Goal: Information Seeking & Learning: Learn about a topic

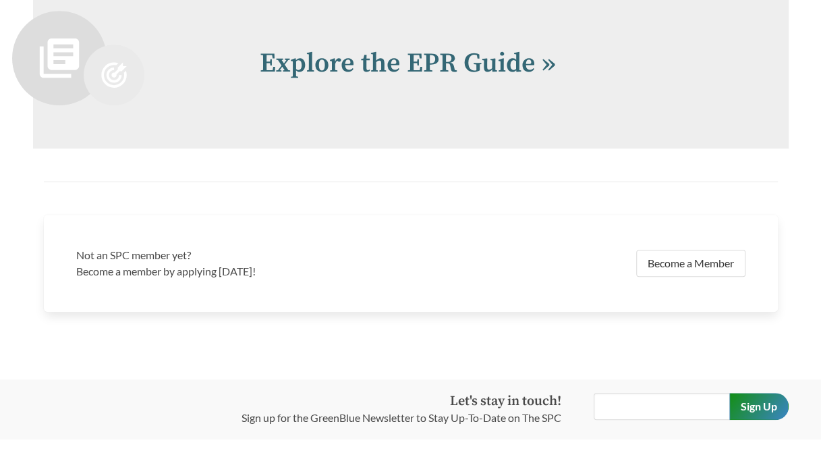
scroll to position [2916, 0]
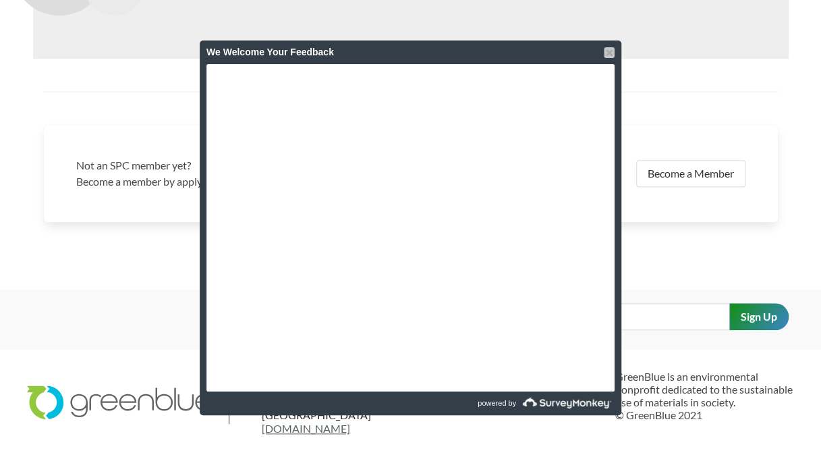
click at [610, 51] on div at bounding box center [609, 52] width 11 height 11
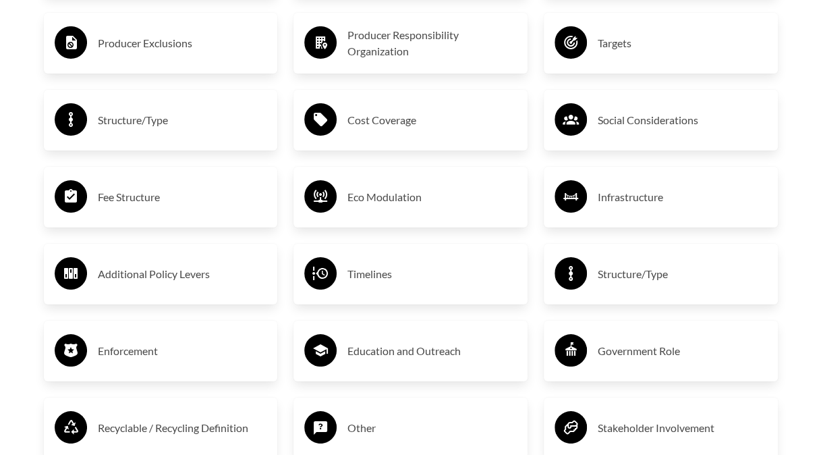
scroll to position [2174, 0]
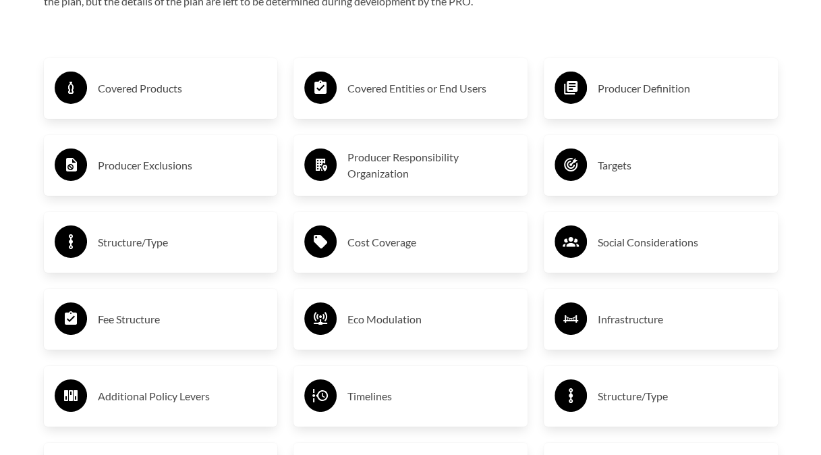
click at [408, 176] on h3 "Producer Responsibility Organization" at bounding box center [431, 165] width 169 height 32
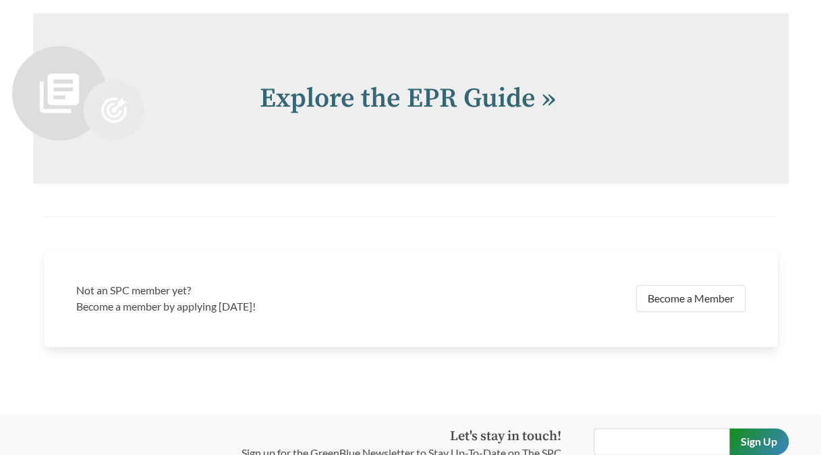
scroll to position [3036, 0]
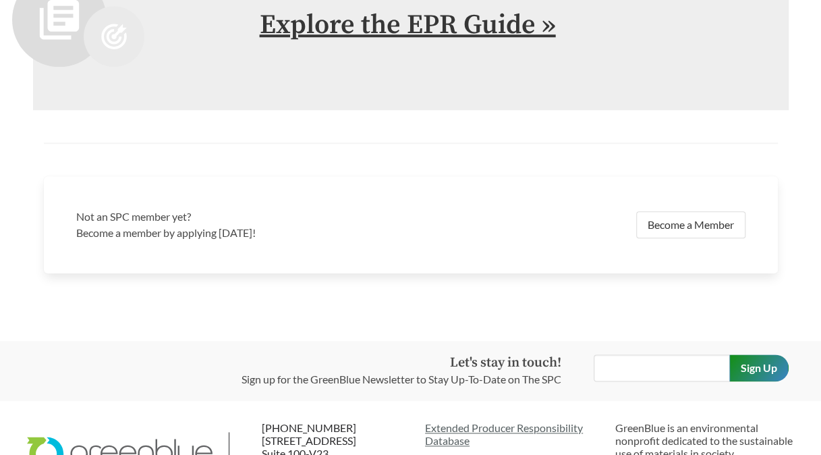
click at [451, 30] on link "Explore the EPR Guide »" at bounding box center [408, 25] width 296 height 34
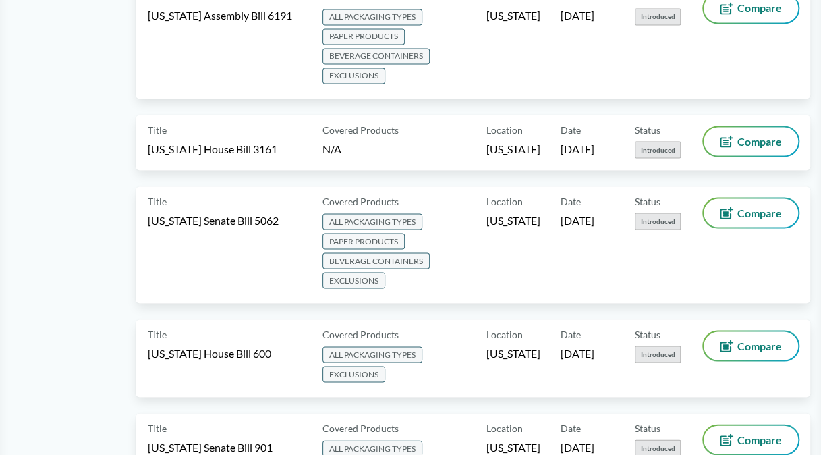
scroll to position [1147, 0]
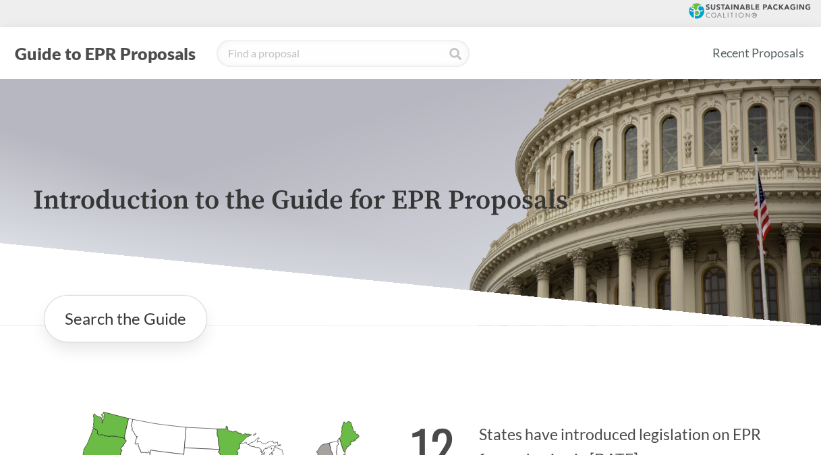
scroll to position [270, 0]
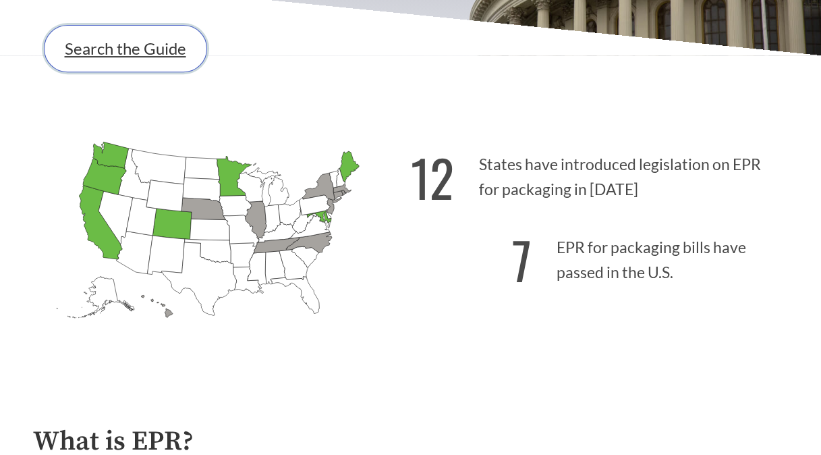
click at [190, 64] on link "Search the Guide" at bounding box center [125, 48] width 163 height 47
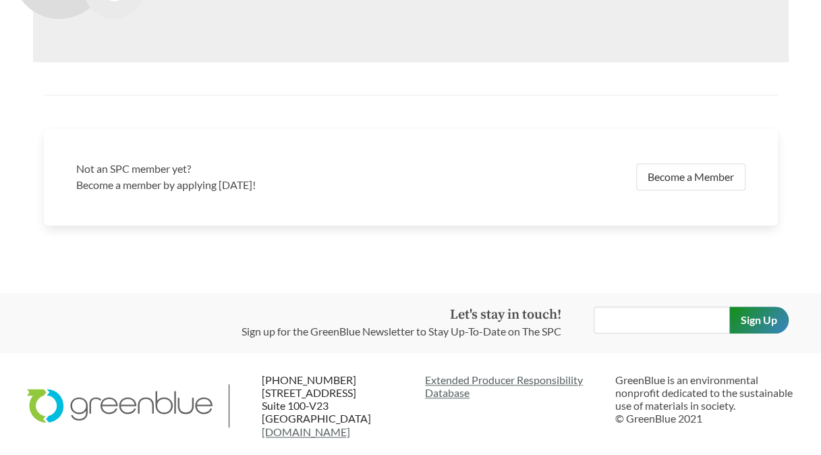
scroll to position [2916, 0]
